Goal: Information Seeking & Learning: Learn about a topic

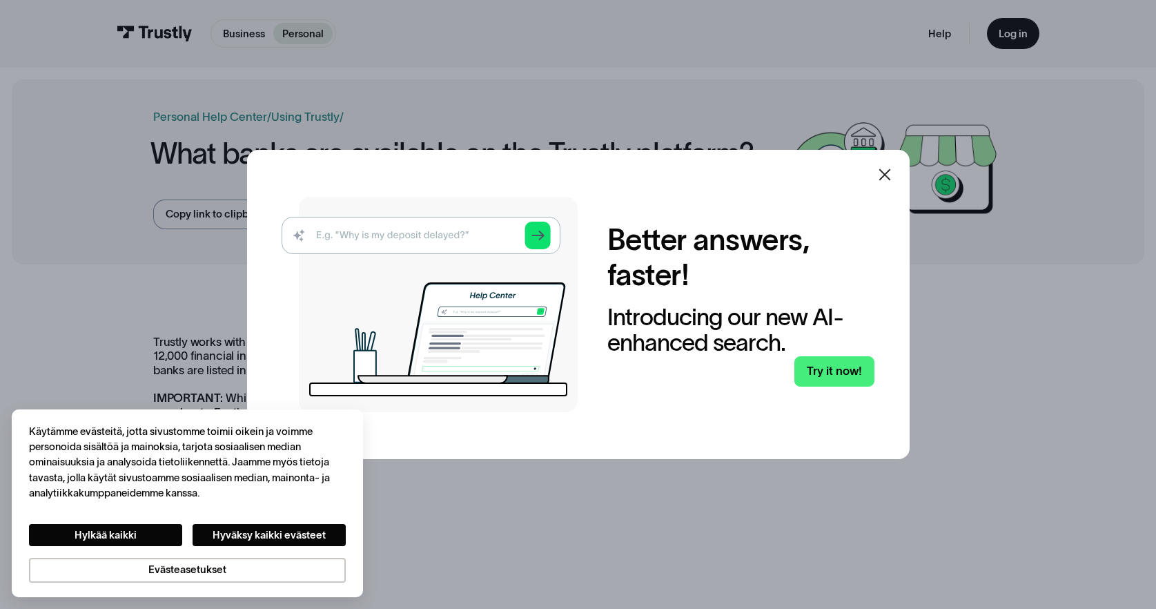
click at [890, 175] on icon at bounding box center [885, 175] width 12 height 12
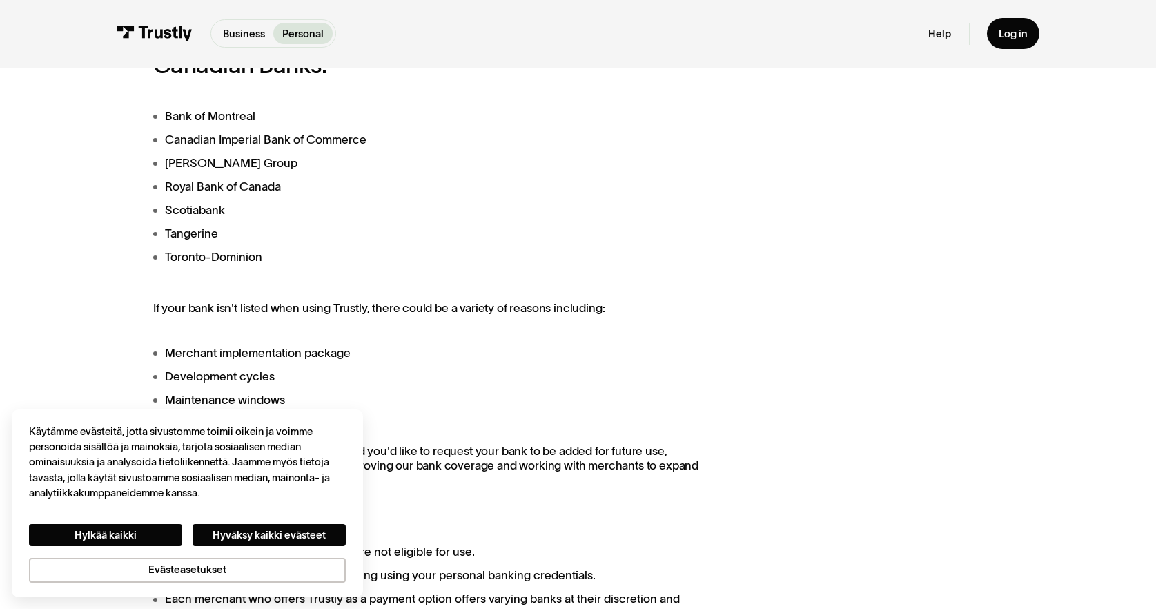
scroll to position [1059, 0]
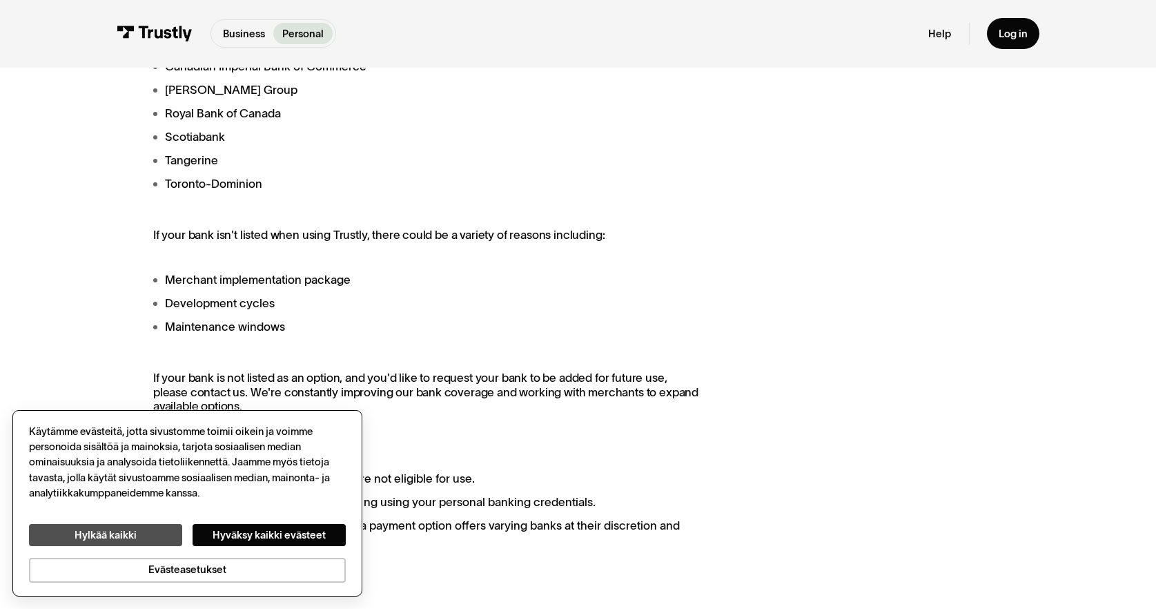
click at [140, 536] on button "Hylkää kaikki" at bounding box center [105, 535] width 153 height 22
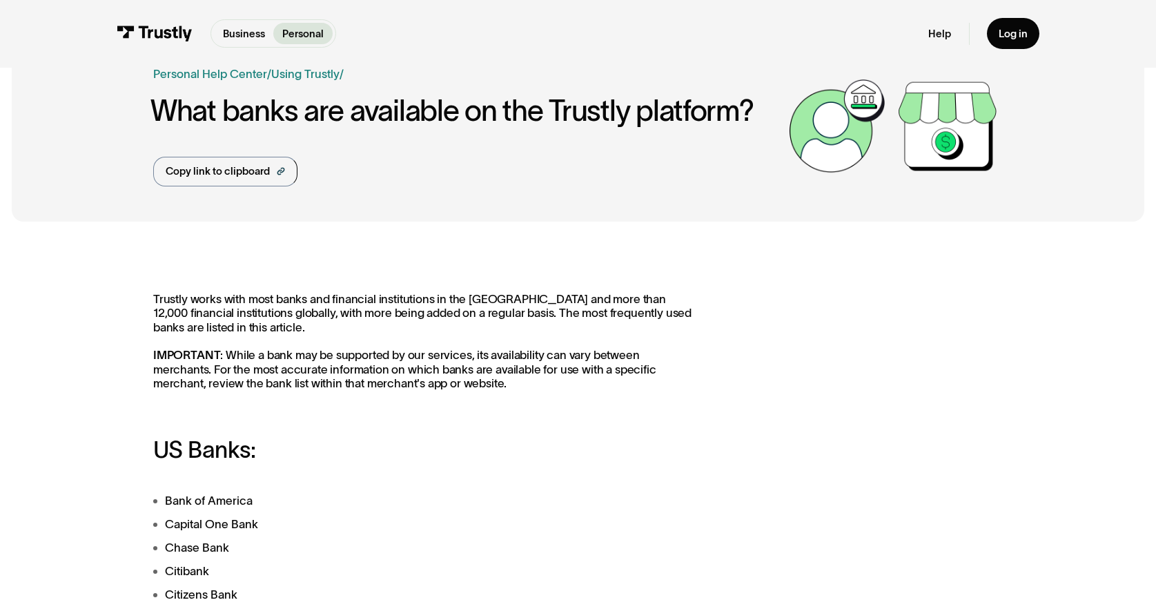
scroll to position [0, 0]
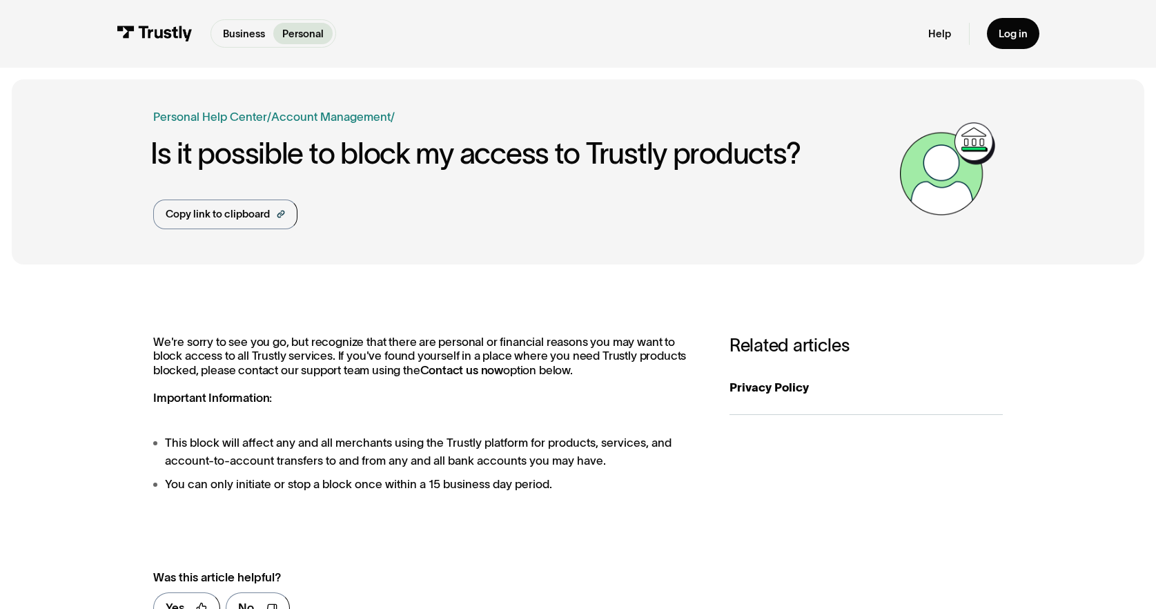
click at [552, 297] on div "**********" at bounding box center [578, 485] width 1133 height 418
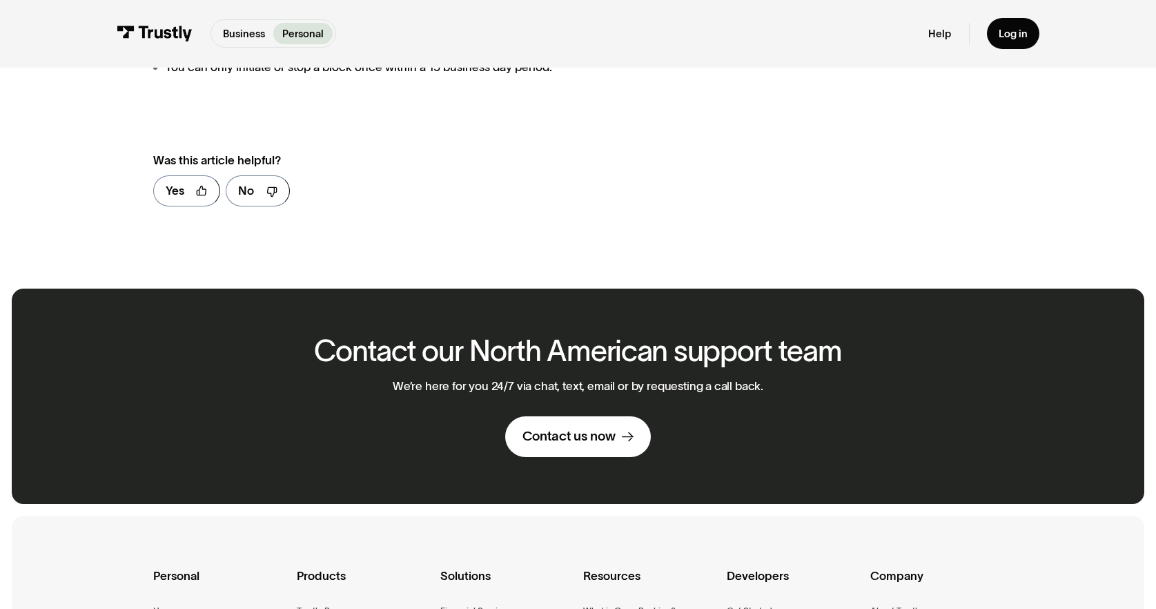
scroll to position [778, 0]
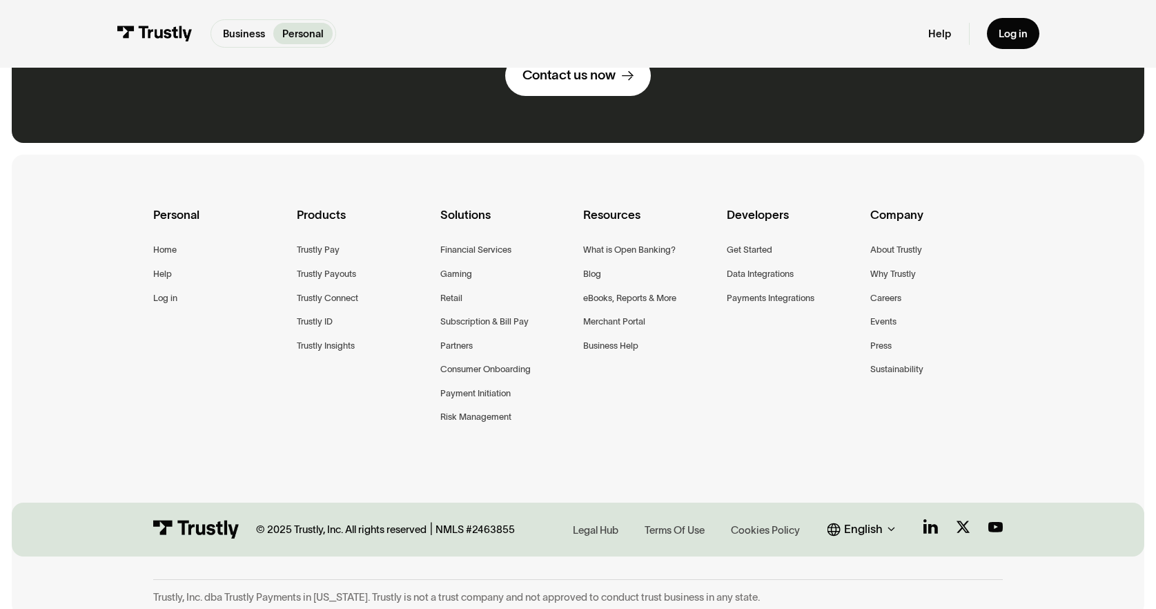
click at [863, 520] on div "English" at bounding box center [863, 528] width 39 height 17
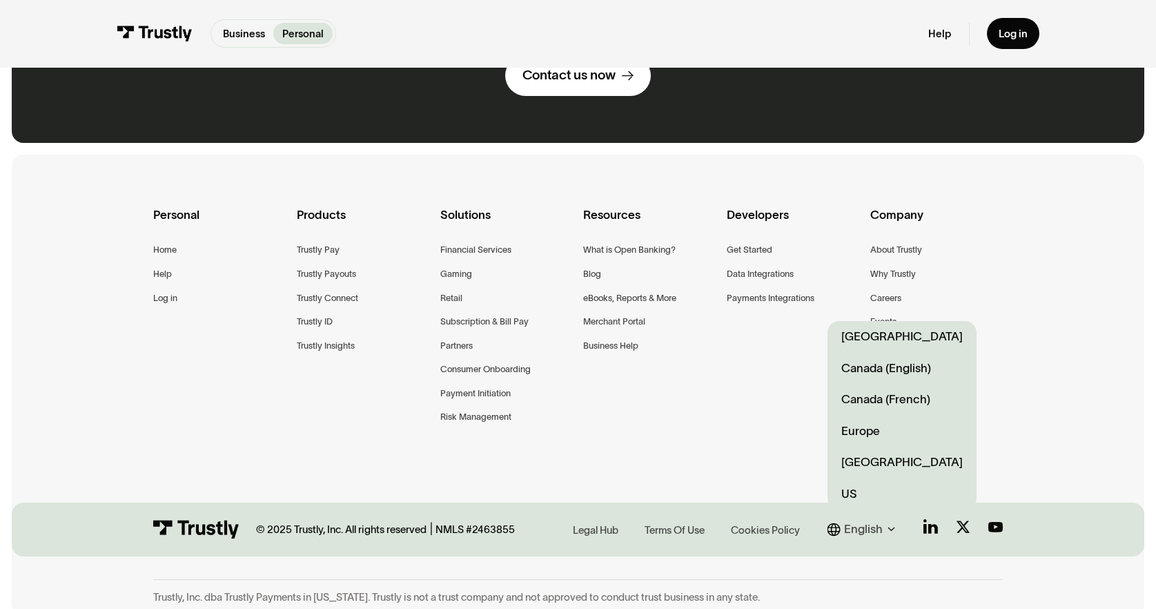
click at [871, 418] on link "Europe" at bounding box center [902, 430] width 149 height 31
